Goal: Task Accomplishment & Management: Manage account settings

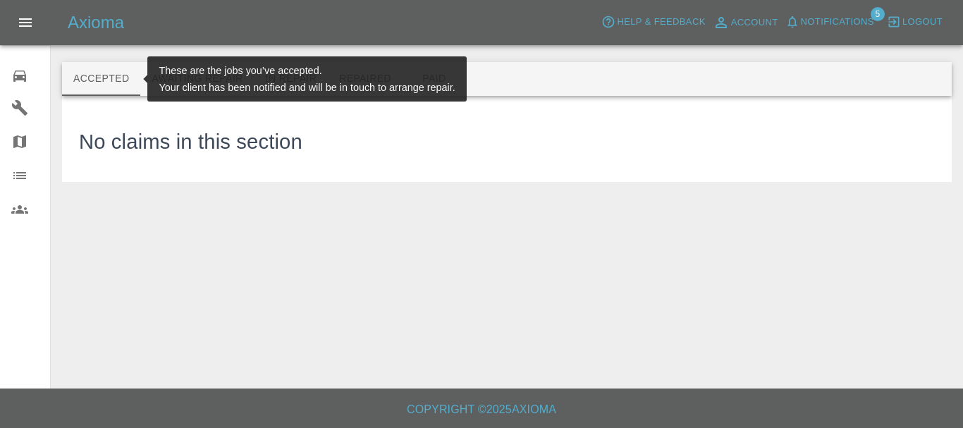
click at [89, 82] on button "Accepted" at bounding box center [101, 79] width 78 height 34
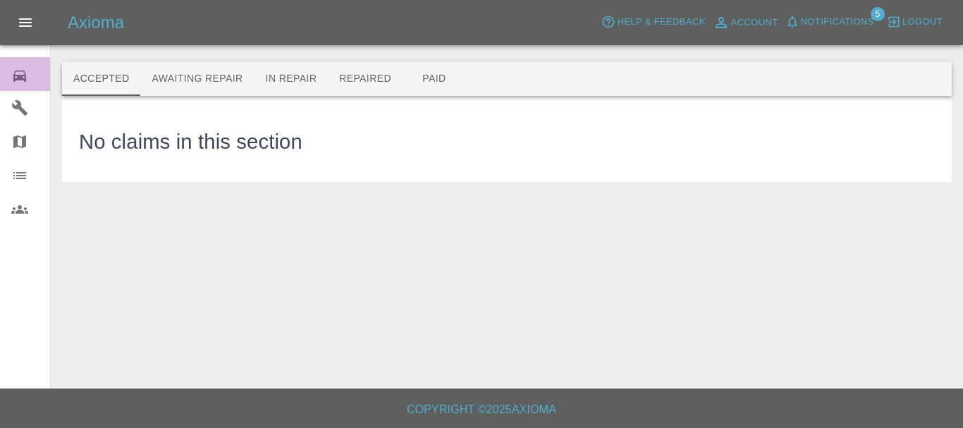
click at [17, 75] on icon at bounding box center [19, 76] width 13 height 11
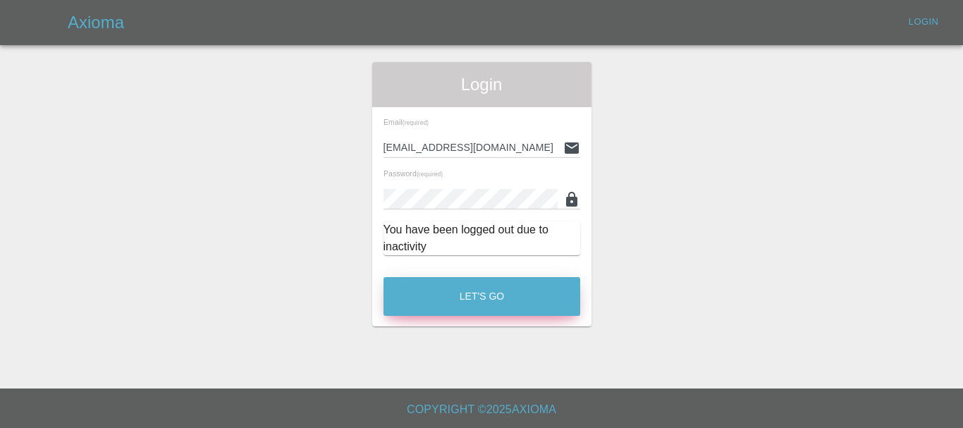
click at [534, 297] on button "Let's Go" at bounding box center [482, 296] width 197 height 39
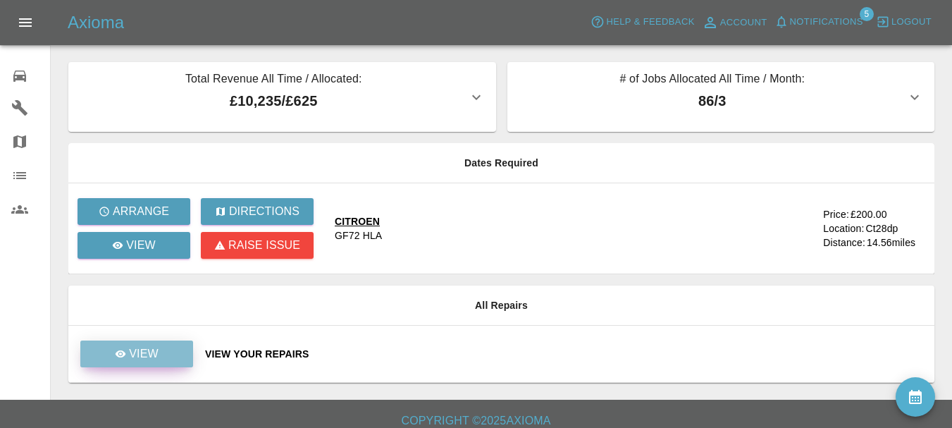
click at [187, 347] on link "View" at bounding box center [136, 354] width 113 height 27
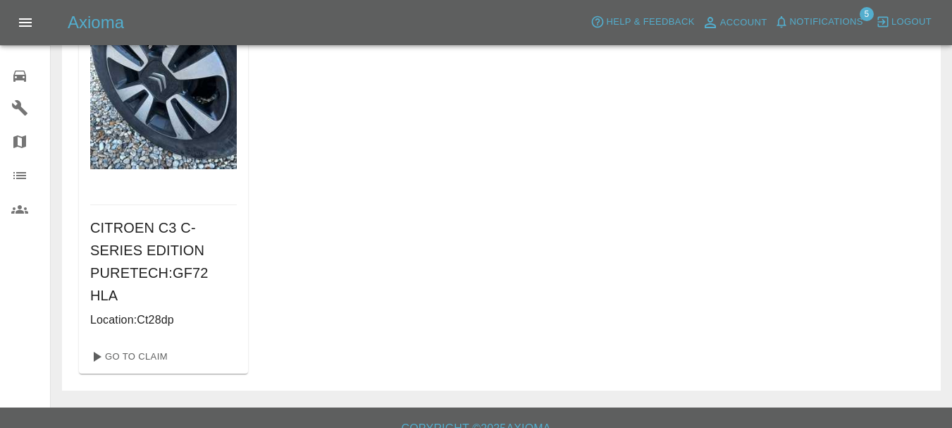
scroll to position [195, 0]
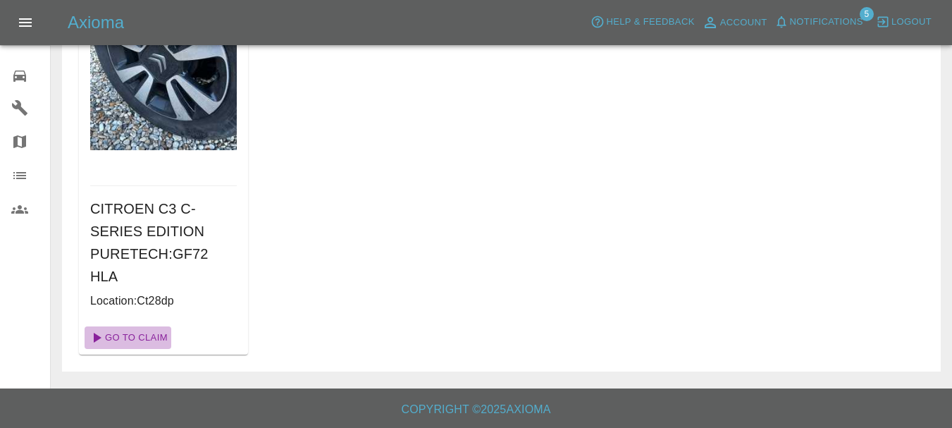
click at [167, 336] on link "Go To Claim" at bounding box center [128, 337] width 87 height 23
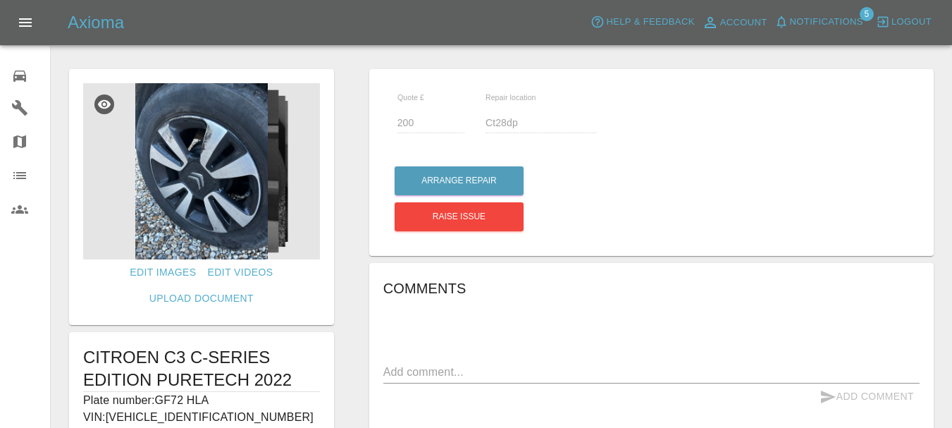
click at [230, 198] on img at bounding box center [201, 171] width 237 height 176
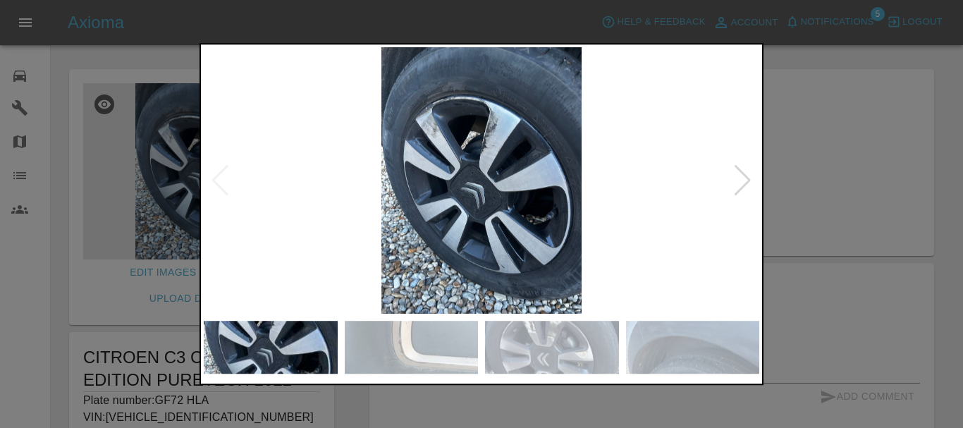
click at [745, 185] on div at bounding box center [742, 180] width 19 height 31
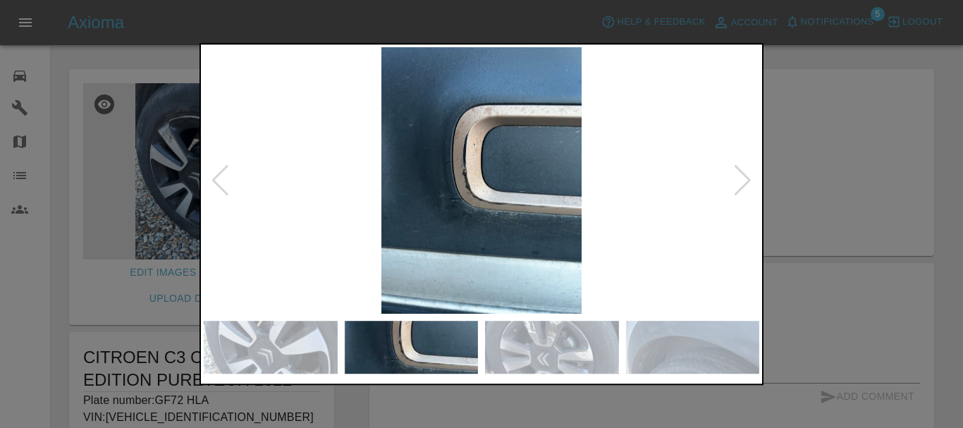
click at [745, 185] on div at bounding box center [742, 180] width 19 height 31
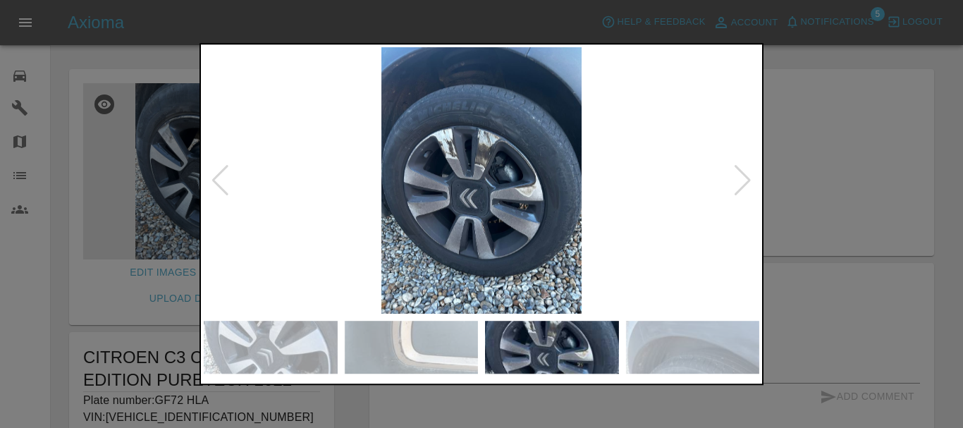
click at [745, 185] on div at bounding box center [742, 180] width 19 height 31
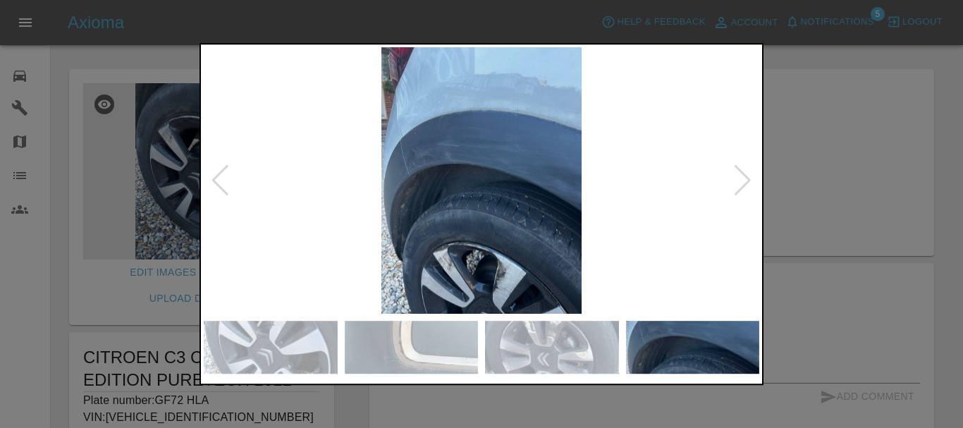
click at [745, 185] on div at bounding box center [742, 180] width 19 height 31
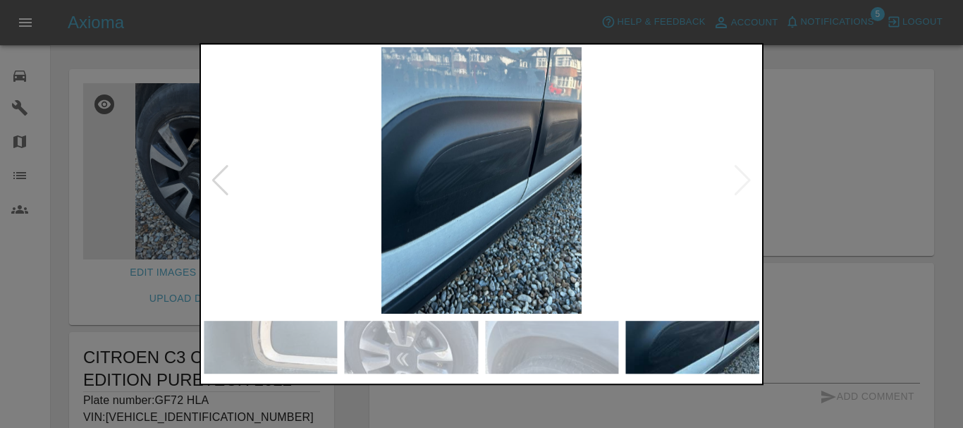
click at [745, 185] on img at bounding box center [482, 180] width 556 height 267
click at [850, 238] on div at bounding box center [481, 214] width 963 height 428
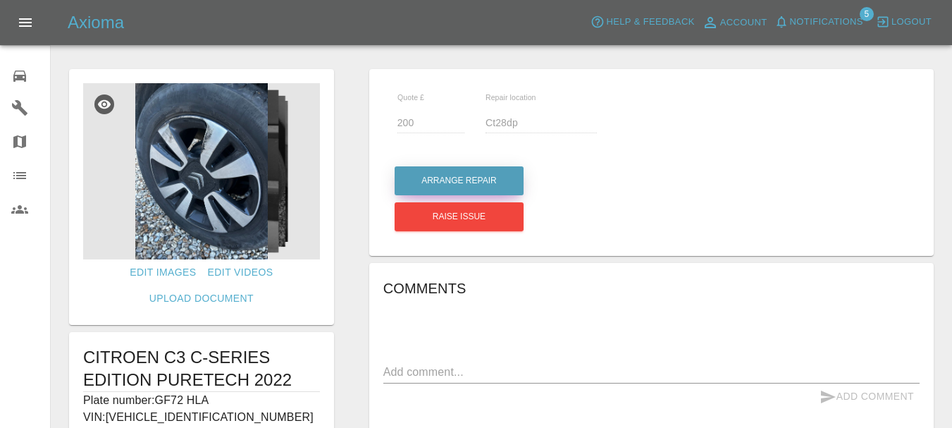
click at [451, 182] on button "Arrange Repair" at bounding box center [459, 180] width 129 height 29
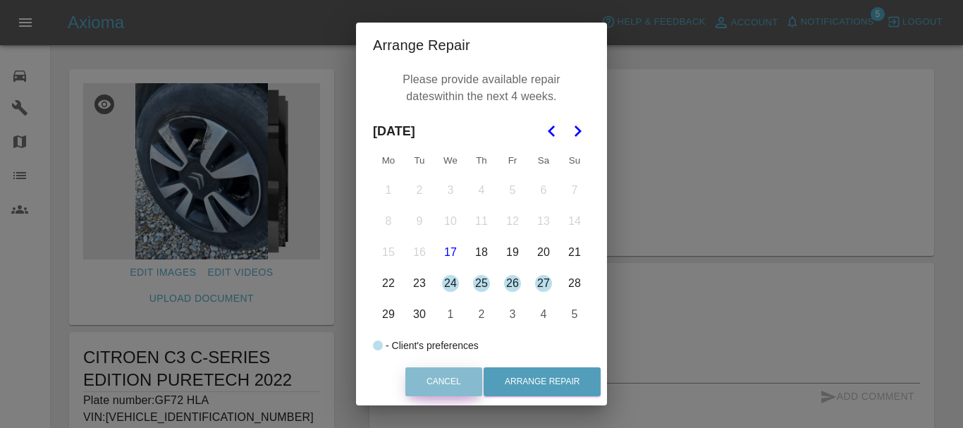
click at [460, 376] on button "Cancel" at bounding box center [443, 381] width 77 height 29
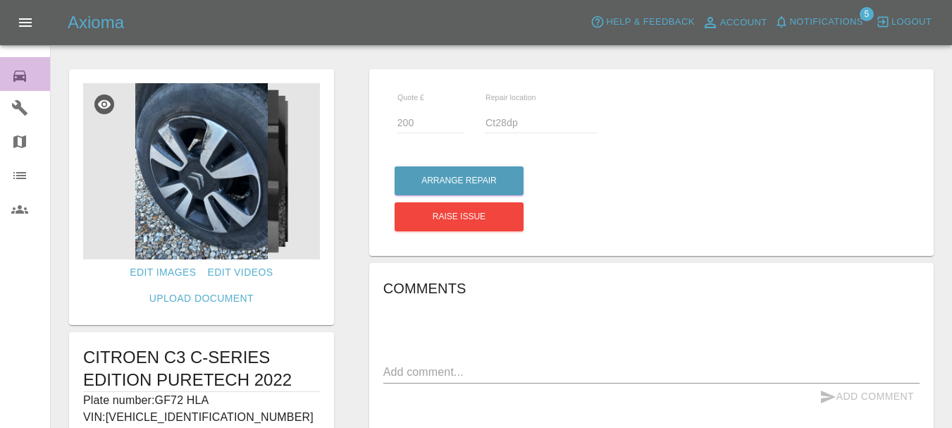
click at [23, 81] on icon at bounding box center [19, 76] width 17 height 17
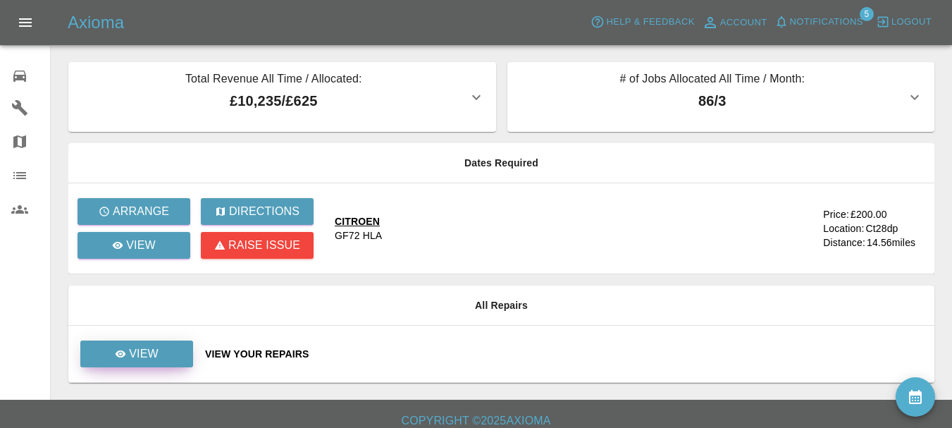
click at [162, 345] on link "View" at bounding box center [136, 354] width 113 height 27
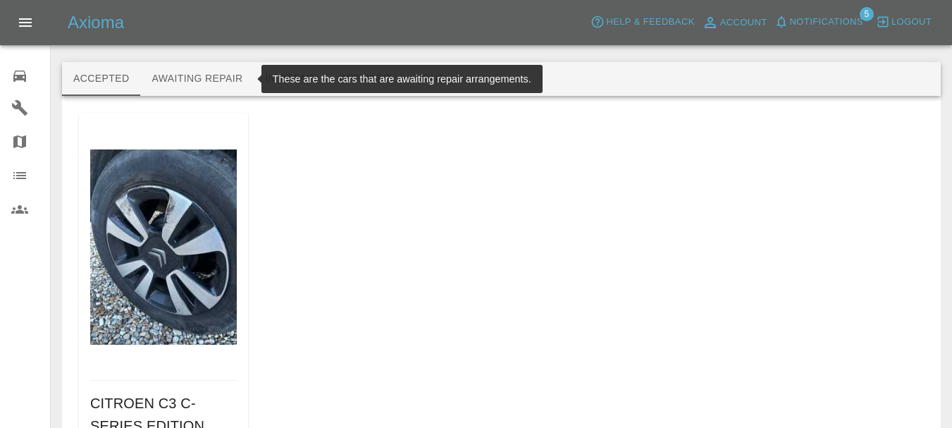
click at [228, 75] on button "Awaiting Repair" at bounding box center [197, 79] width 114 height 34
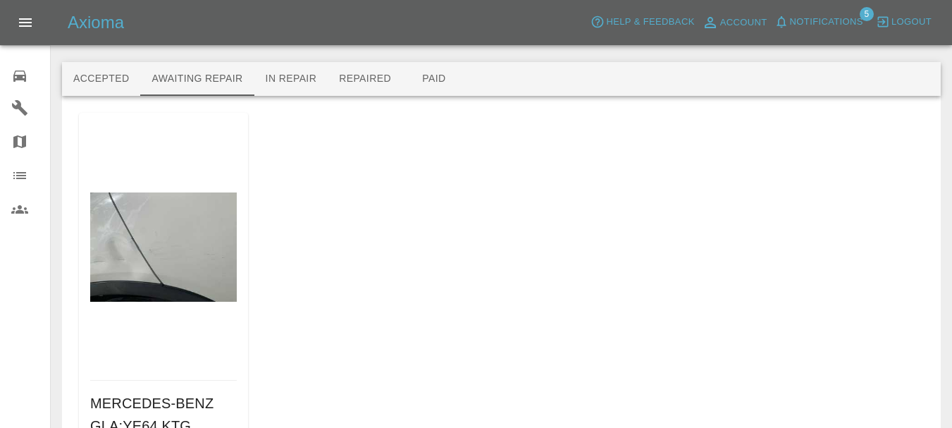
scroll to position [141, 0]
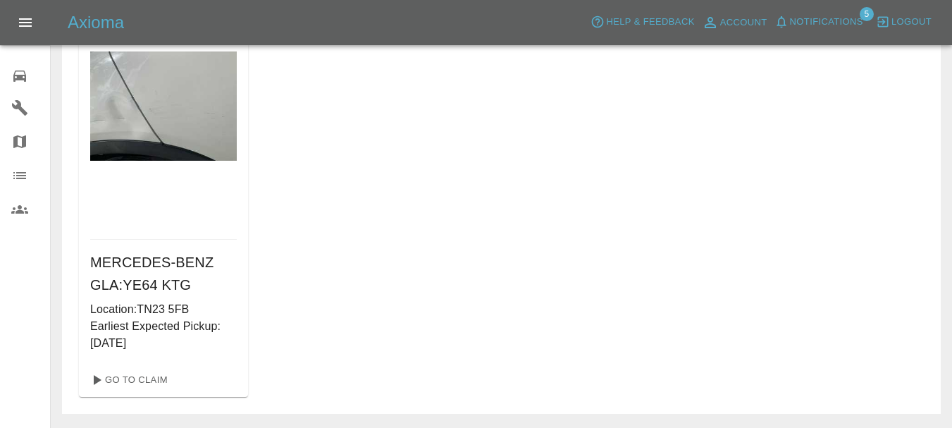
click at [20, 72] on icon at bounding box center [19, 76] width 17 height 17
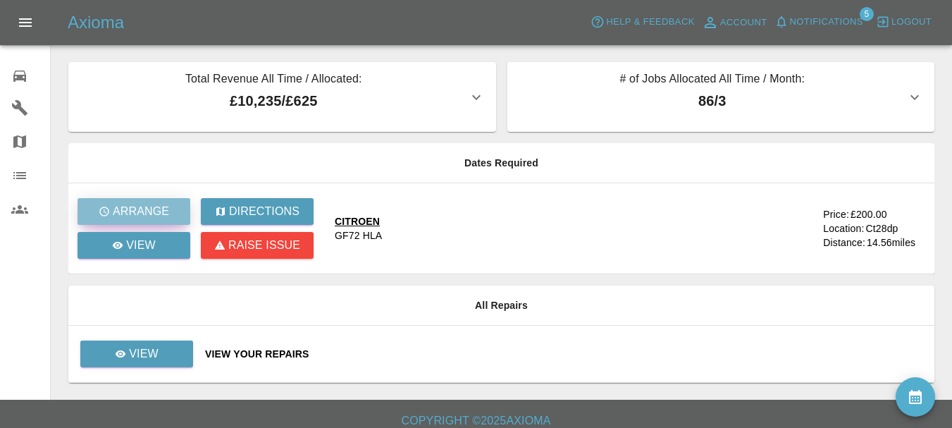
click at [172, 207] on button "Arrange" at bounding box center [134, 211] width 113 height 27
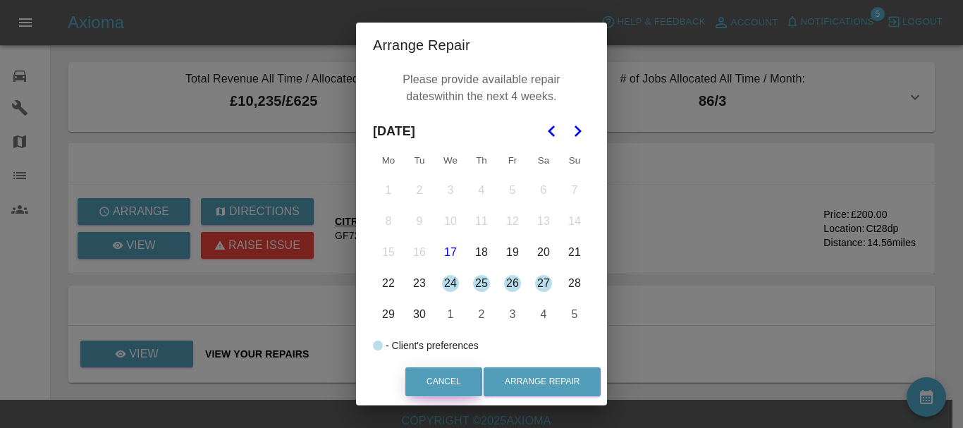
click at [453, 374] on button "Cancel" at bounding box center [443, 381] width 77 height 29
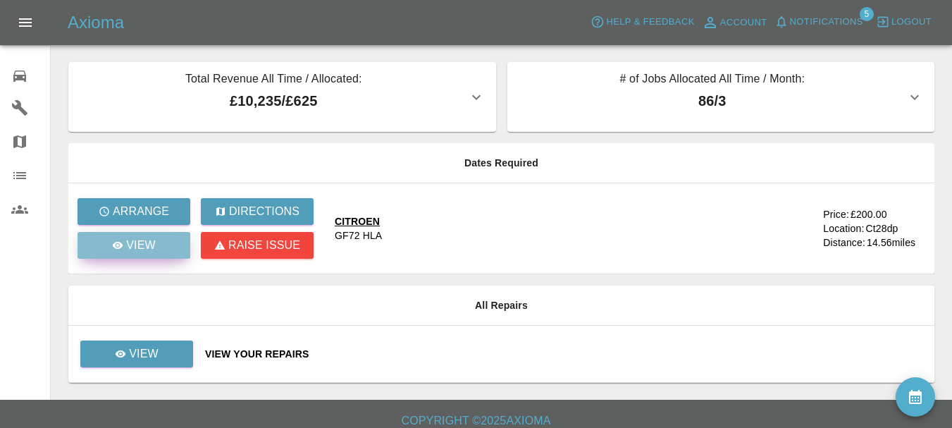
click at [172, 243] on link "View" at bounding box center [134, 245] width 113 height 27
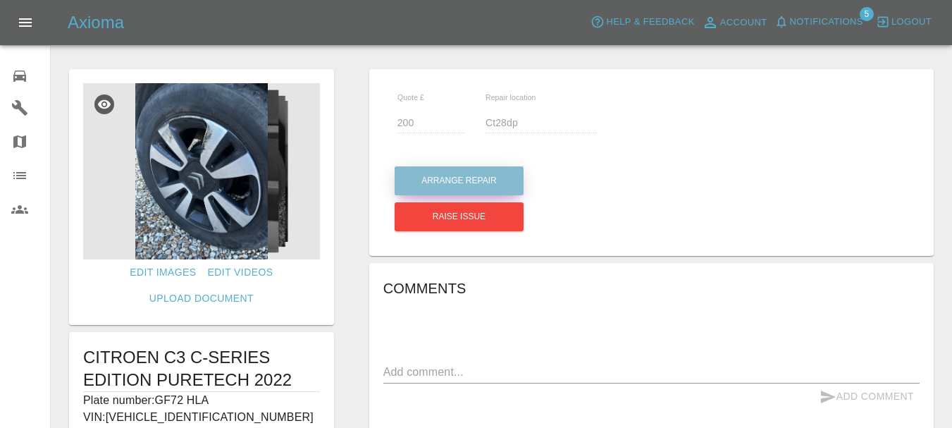
click at [510, 178] on button "Arrange Repair" at bounding box center [459, 180] width 129 height 29
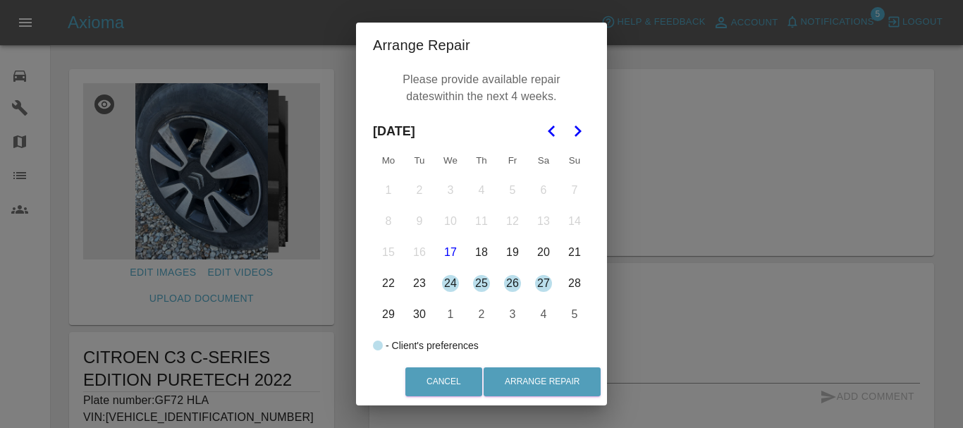
click at [417, 312] on button "30" at bounding box center [420, 315] width 30 height 30
click at [451, 313] on button "1" at bounding box center [451, 315] width 30 height 30
click at [474, 315] on button "2" at bounding box center [482, 315] width 30 height 30
click at [477, 314] on button "2" at bounding box center [482, 315] width 30 height 30
click at [505, 314] on button "3" at bounding box center [513, 315] width 30 height 30
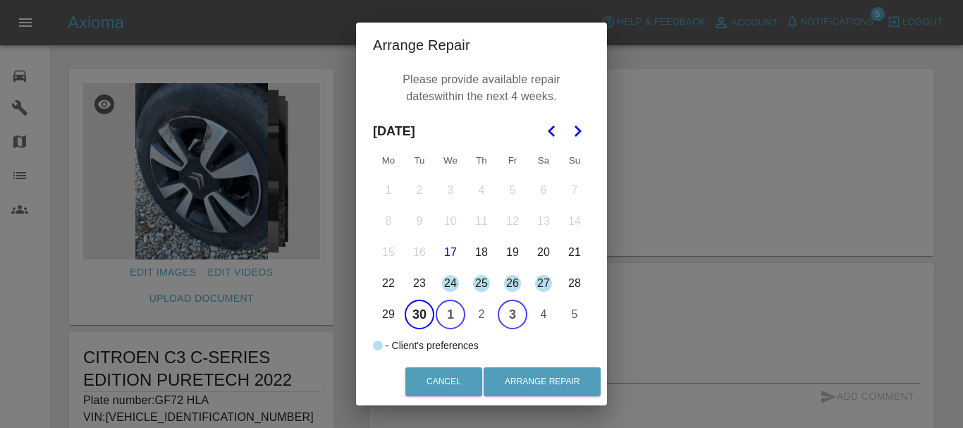
click at [505, 314] on button "3" at bounding box center [513, 315] width 30 height 30
click at [557, 380] on button "Arrange Repair" at bounding box center [542, 381] width 117 height 29
